Goal: Check status: Check status

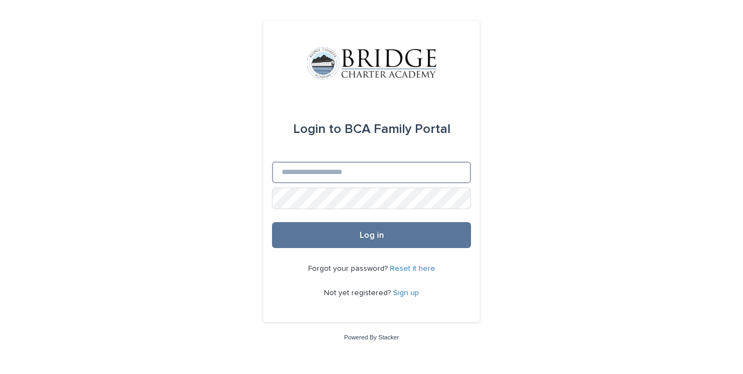
click at [331, 181] on input "Email" at bounding box center [371, 173] width 199 height 22
type input "**********"
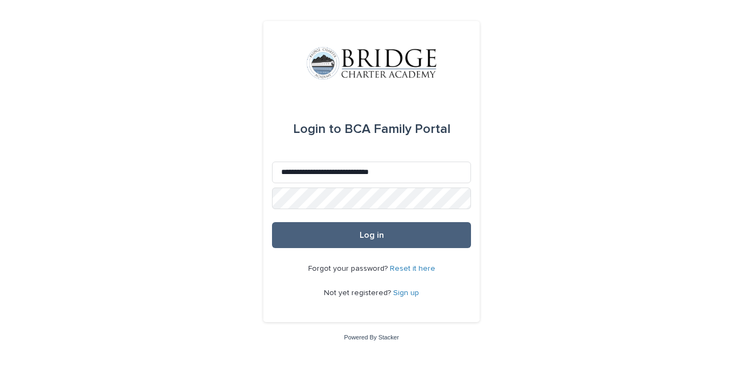
click at [316, 236] on button "Log in" at bounding box center [371, 235] width 199 height 26
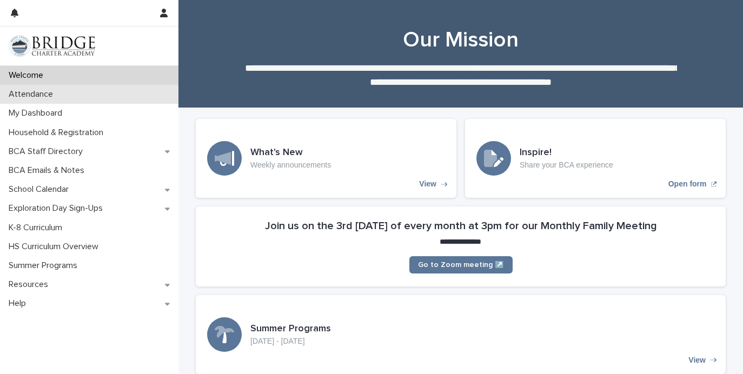
click at [83, 94] on div "Attendance" at bounding box center [89, 94] width 178 height 19
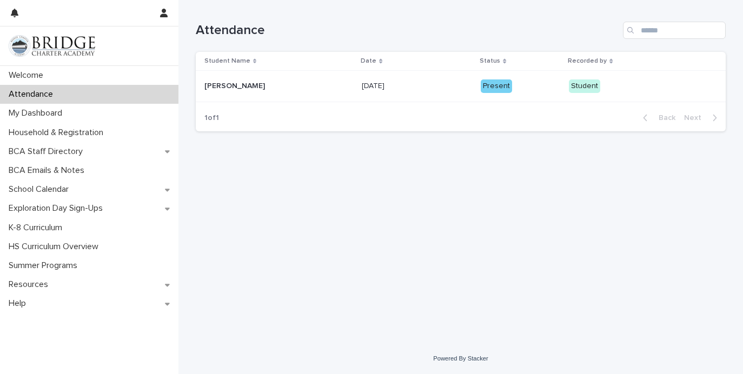
click at [386, 87] on p "[DATE]" at bounding box center [374, 84] width 25 height 11
click at [55, 112] on p "My Dashboard" at bounding box center [37, 113] width 66 height 10
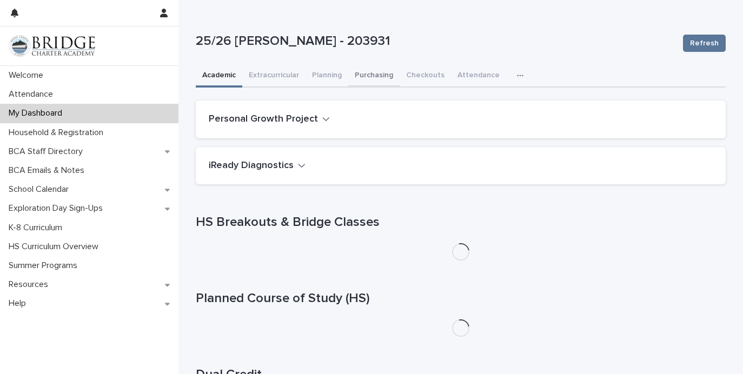
click at [364, 77] on button "Purchasing" at bounding box center [373, 76] width 51 height 23
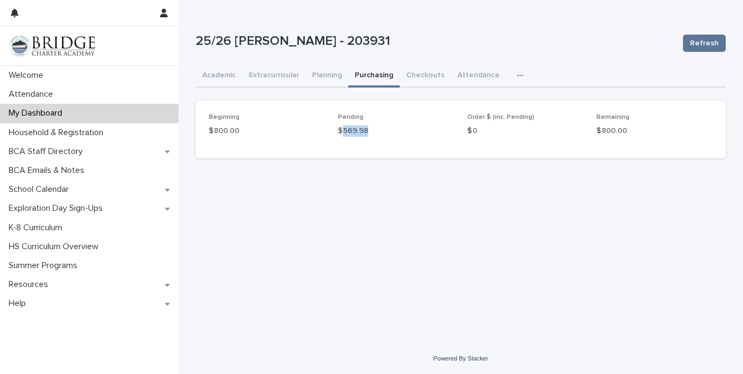
drag, startPoint x: 342, startPoint y: 131, endPoint x: 378, endPoint y: 128, distance: 35.8
click at [378, 128] on p "$ 569.98" at bounding box center [396, 130] width 116 height 11
copy p "569.98"
